Goal: Task Accomplishment & Management: Complete application form

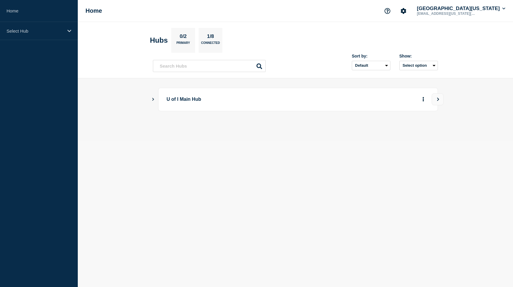
click at [153, 99] on icon "Show Connected Hubs" at bounding box center [153, 99] width 2 height 3
click at [372, 133] on button "Create incident" at bounding box center [366, 130] width 36 height 12
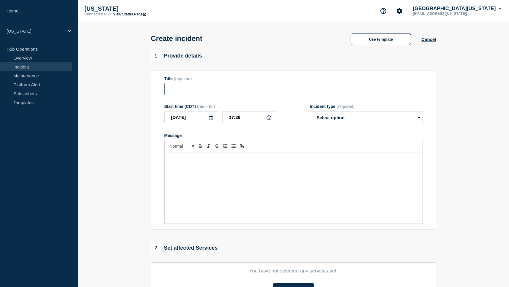
click at [247, 94] on input "Title" at bounding box center [220, 89] width 113 height 12
type input "cPanel Outage"
select select "investigating"
click option "Investigating" at bounding box center [0, 0] width 0 height 0
click at [267, 174] on div "Message" at bounding box center [293, 188] width 258 height 71
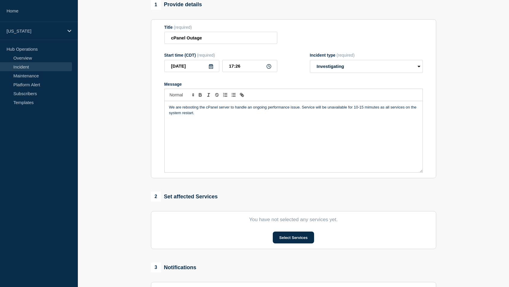
scroll to position [134, 0]
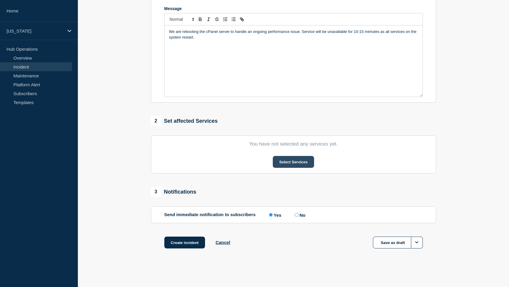
click at [288, 162] on button "Select Services" at bounding box center [293, 162] width 41 height 12
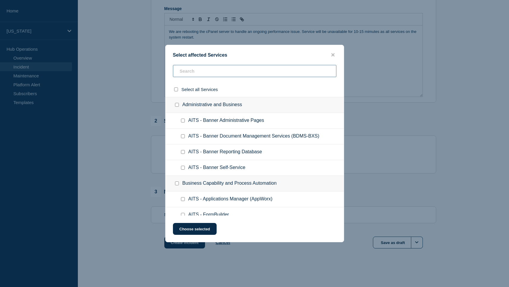
click at [229, 74] on input "text" at bounding box center [254, 71] width 163 height 12
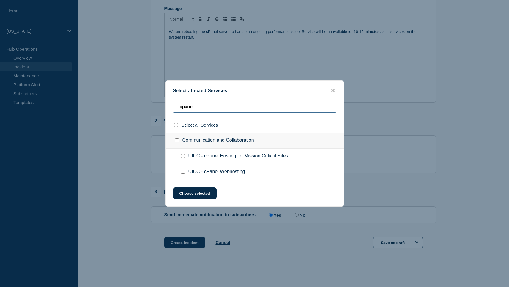
type input "cpanel"
click at [183, 173] on input "UIUC - cPanel Webhosting checkbox" at bounding box center [183, 172] width 4 height 4
checkbox input "true"
click at [186, 195] on button "Choose selected" at bounding box center [195, 194] width 44 height 12
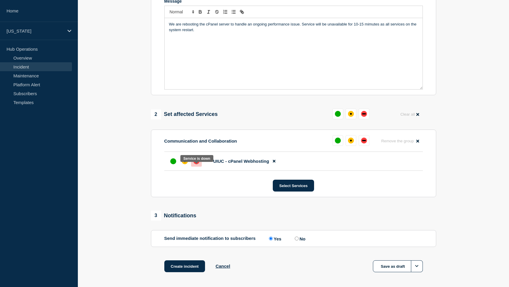
click at [198, 167] on div at bounding box center [196, 161] width 11 height 11
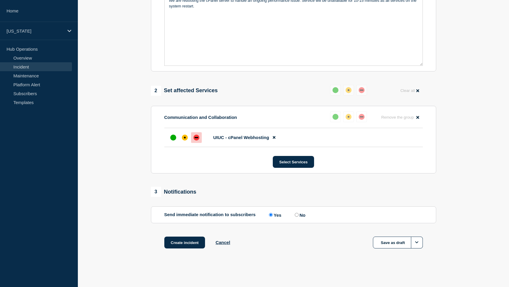
scroll to position [168, 0]
click at [181, 245] on button "Create incident" at bounding box center [184, 243] width 41 height 12
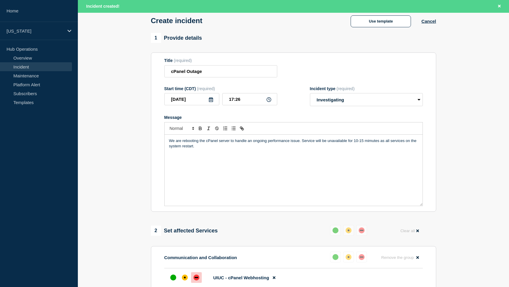
scroll to position [0, 0]
